Goal: Transaction & Acquisition: Purchase product/service

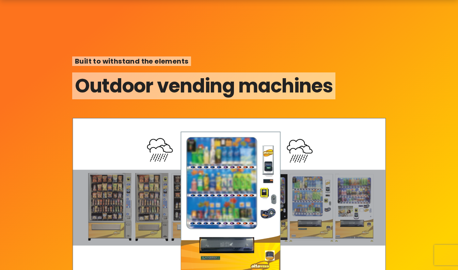
scroll to position [39, 0]
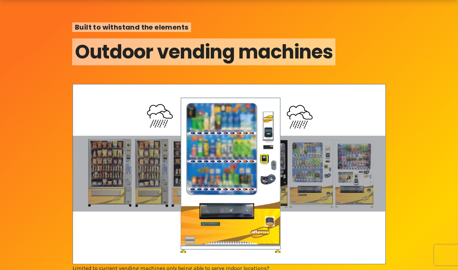
click at [240, 159] on img at bounding box center [228, 174] width 313 height 180
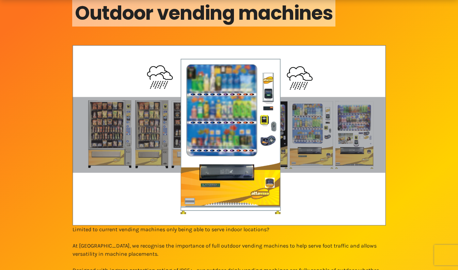
scroll to position [91, 0]
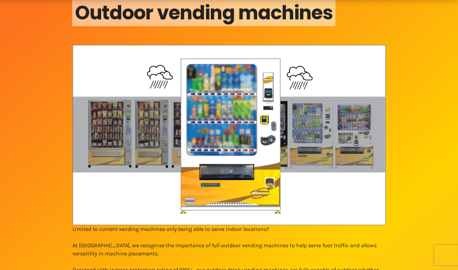
click at [298, 145] on img at bounding box center [228, 135] width 313 height 180
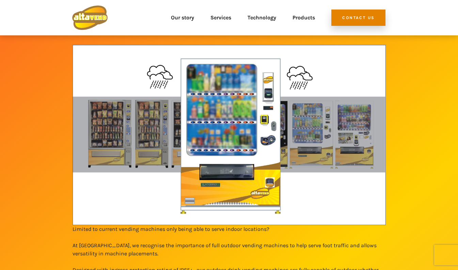
scroll to position [0, 0]
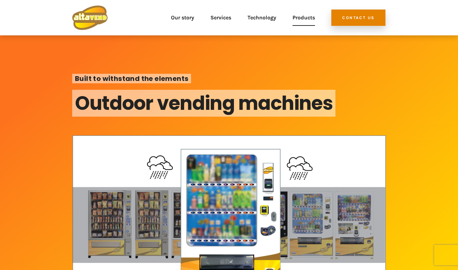
click at [306, 16] on link "Products" at bounding box center [303, 17] width 22 height 24
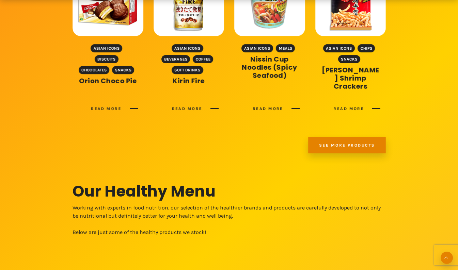
scroll to position [489, 0]
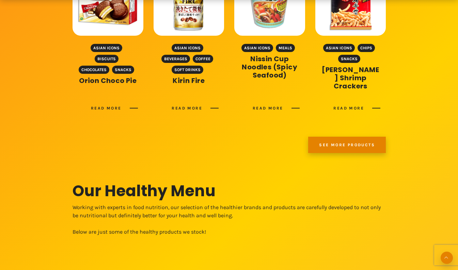
click at [329, 141] on link "See more products" at bounding box center [347, 145] width 78 height 16
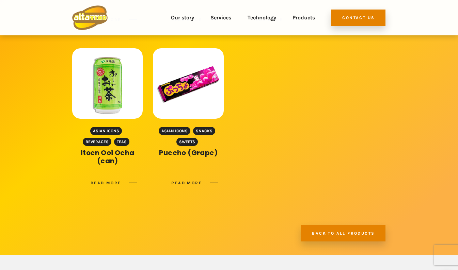
scroll to position [371, 0]
